Goal: Download file/media

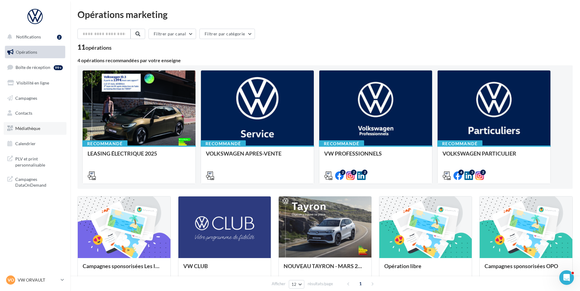
click at [21, 131] on link "Médiathèque" at bounding box center [35, 128] width 63 height 13
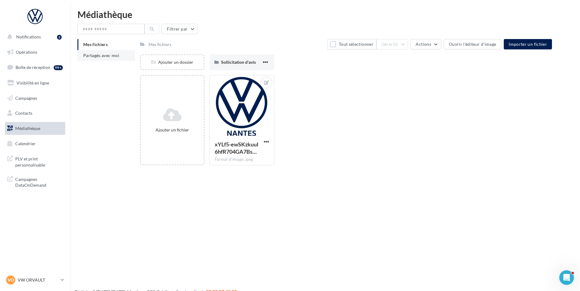
click at [99, 56] on span "Partagés avec moi" at bounding box center [101, 55] width 36 height 5
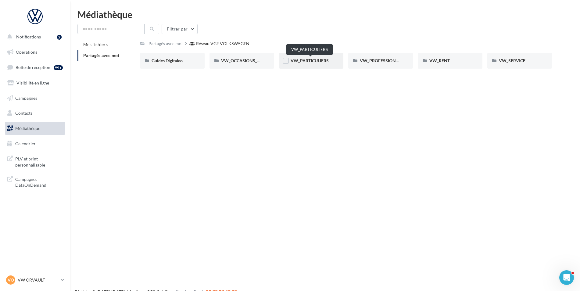
click at [319, 62] on span "VW_PARTICULIERS" at bounding box center [310, 60] width 38 height 5
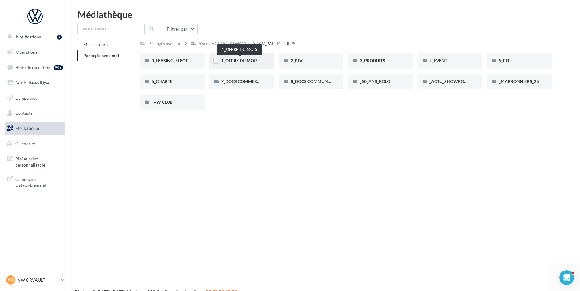
click at [235, 61] on span "1_OFFRE DU MOIS" at bounding box center [239, 60] width 37 height 5
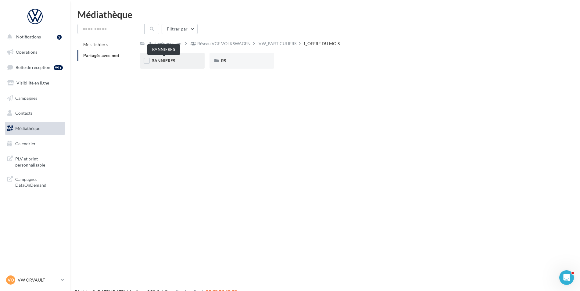
click at [156, 60] on span "BANNIERES" at bounding box center [164, 60] width 24 height 5
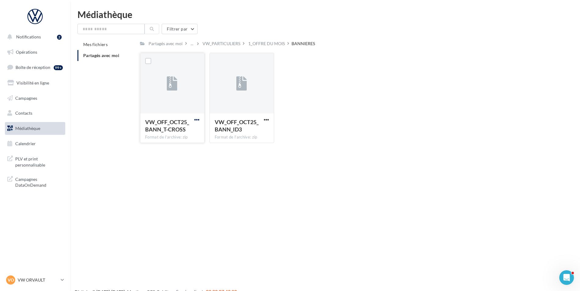
click at [199, 118] on span "button" at bounding box center [196, 119] width 5 height 5
click at [160, 133] on button "Télécharger" at bounding box center [170, 132] width 61 height 16
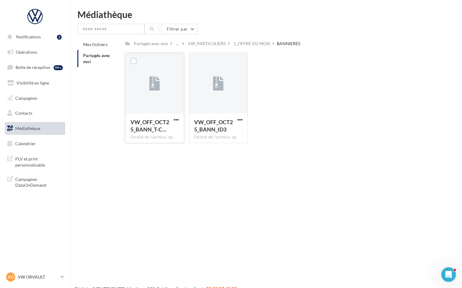
click at [392, 147] on div "VW_OFF_OCT25_BANN_T-C… Format de l'archive: zip VW_OFF_OCT25_BANN_T-CROSS VW_OF…" at bounding box center [284, 100] width 319 height 95
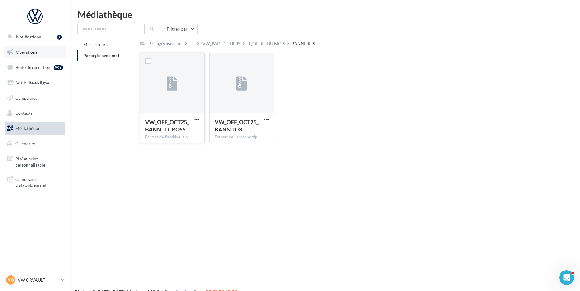
click at [29, 55] on link "Opérations" at bounding box center [35, 52] width 63 height 13
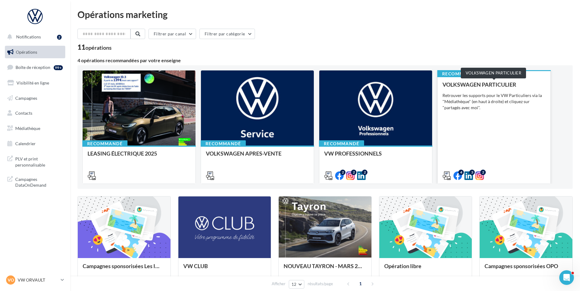
click at [461, 83] on div "VOLKSWAGEN PARTICULIER" at bounding box center [493, 84] width 103 height 6
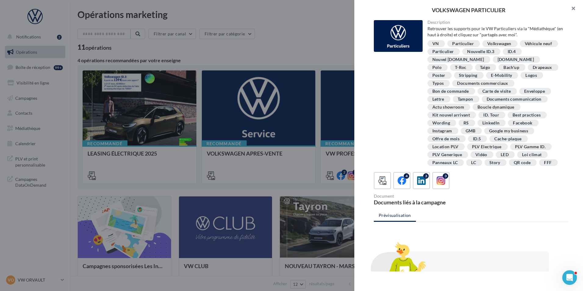
click at [575, 8] on button "button" at bounding box center [571, 9] width 24 height 18
